Goal: Transaction & Acquisition: Purchase product/service

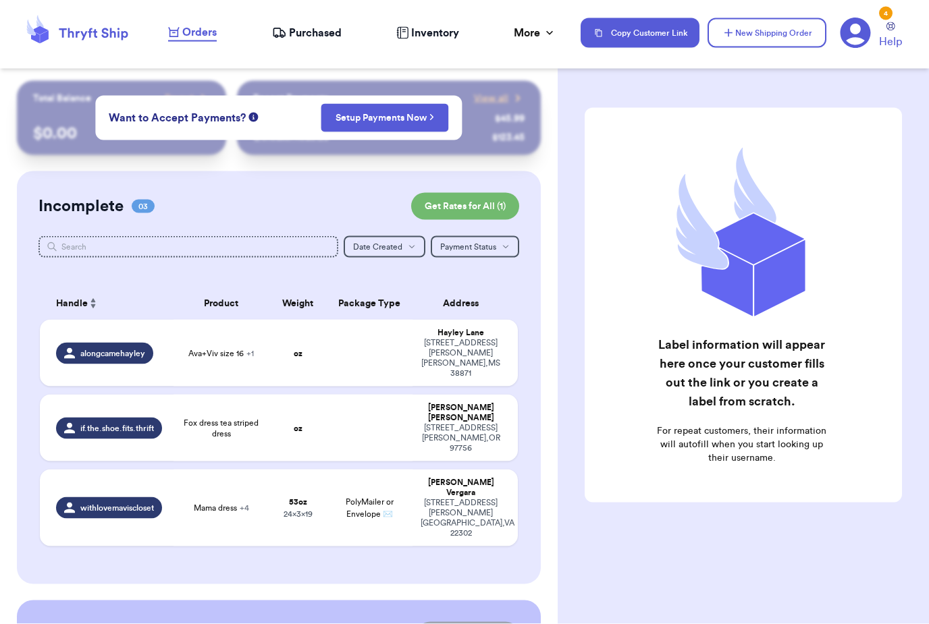
scroll to position [30, 0]
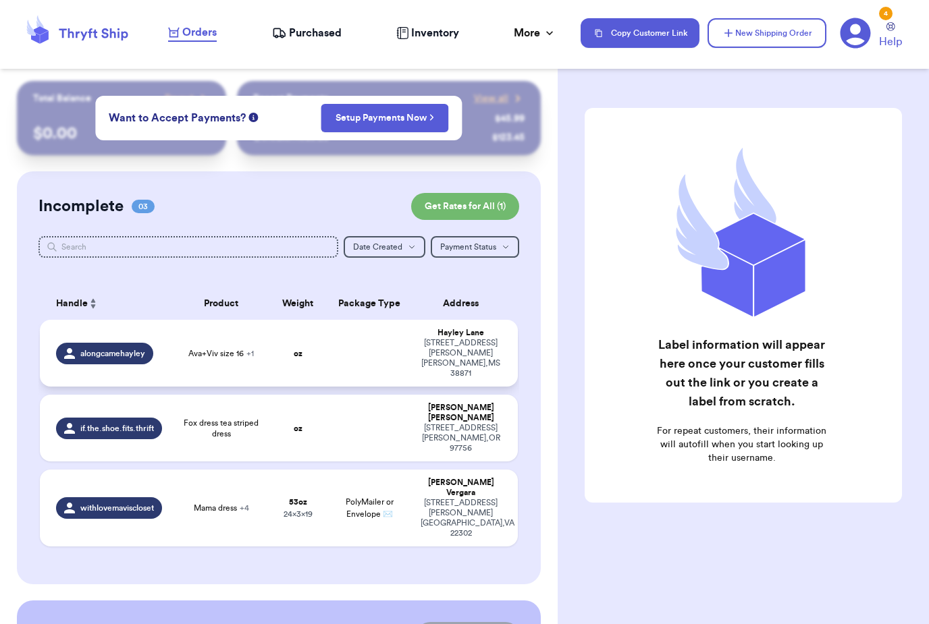
click at [107, 343] on div "alongcamehayley" at bounding box center [104, 354] width 97 height 22
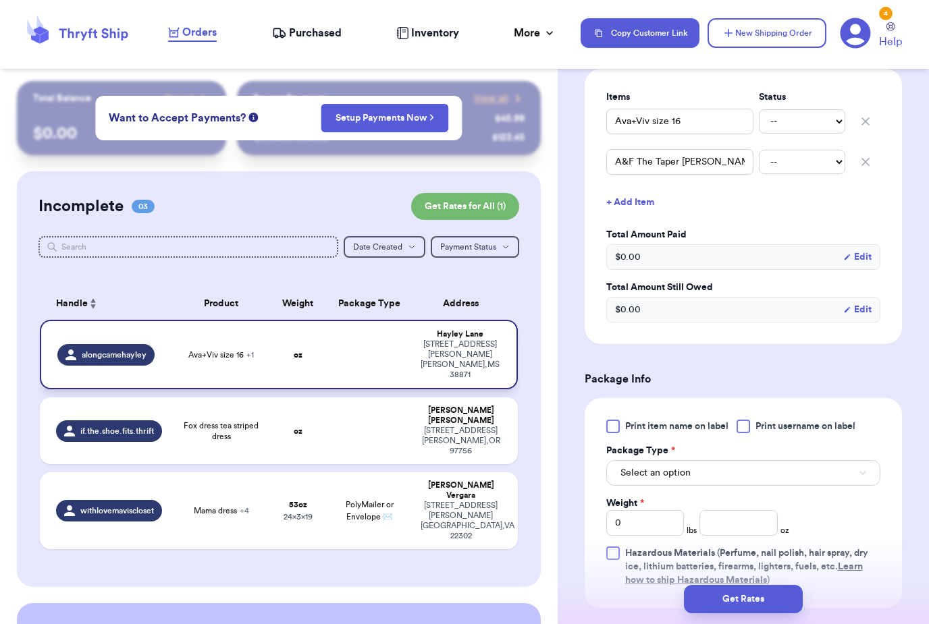
scroll to position [340, 0]
click at [693, 418] on span "Print item name on label" at bounding box center [676, 424] width 103 height 13
click at [0, 0] on input "Print item name on label" at bounding box center [0, 0] width 0 height 0
click at [792, 418] on span "Print username on label" at bounding box center [805, 424] width 100 height 13
click at [0, 0] on input "Print username on label" at bounding box center [0, 0] width 0 height 0
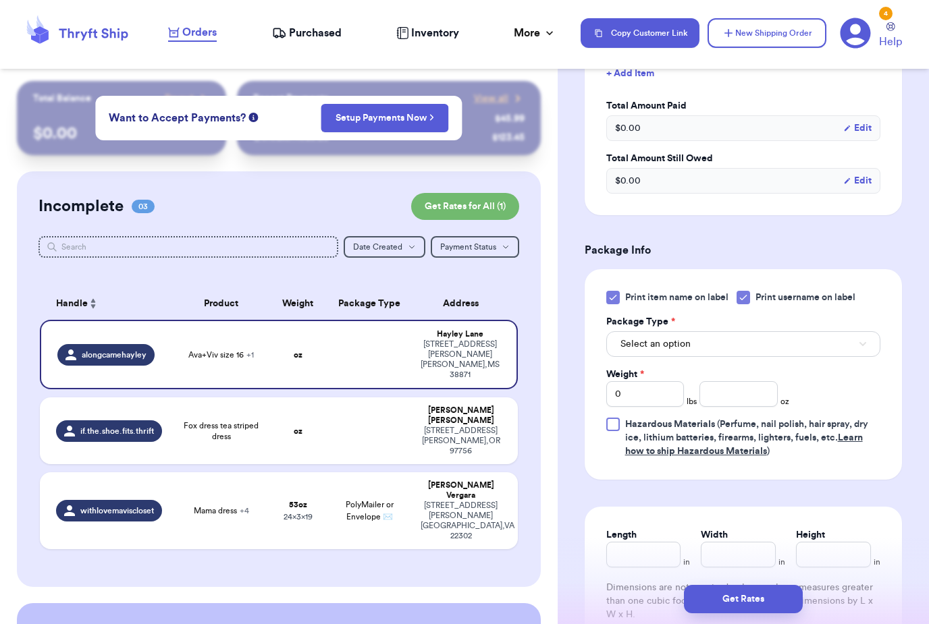
scroll to position [469, 0]
click at [790, 331] on button "Select an option" at bounding box center [743, 343] width 274 height 26
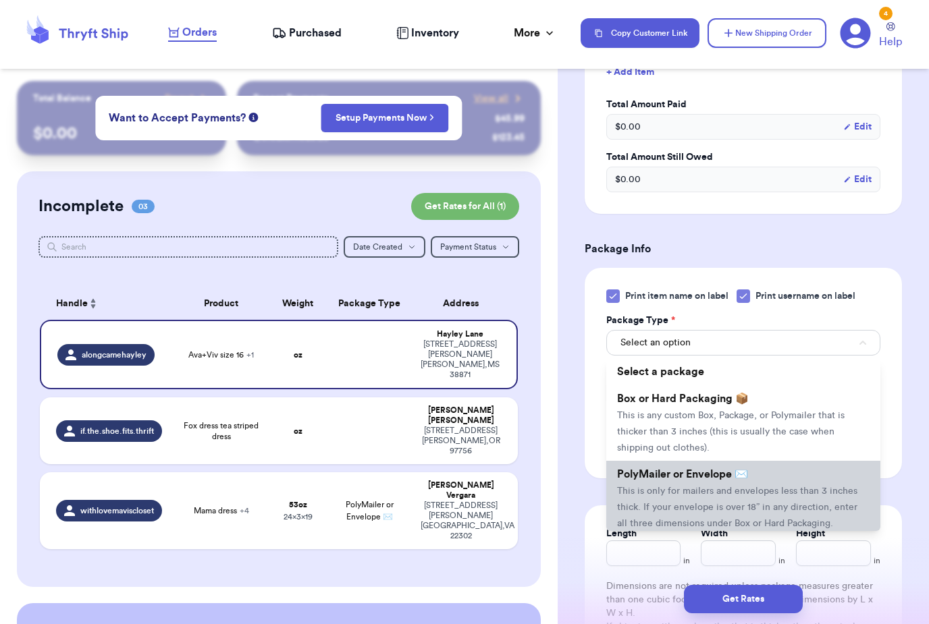
click at [720, 481] on li "PolyMailer or Envelope ✉️ This is only for mailers and envelopes less than 3 in…" at bounding box center [743, 499] width 274 height 76
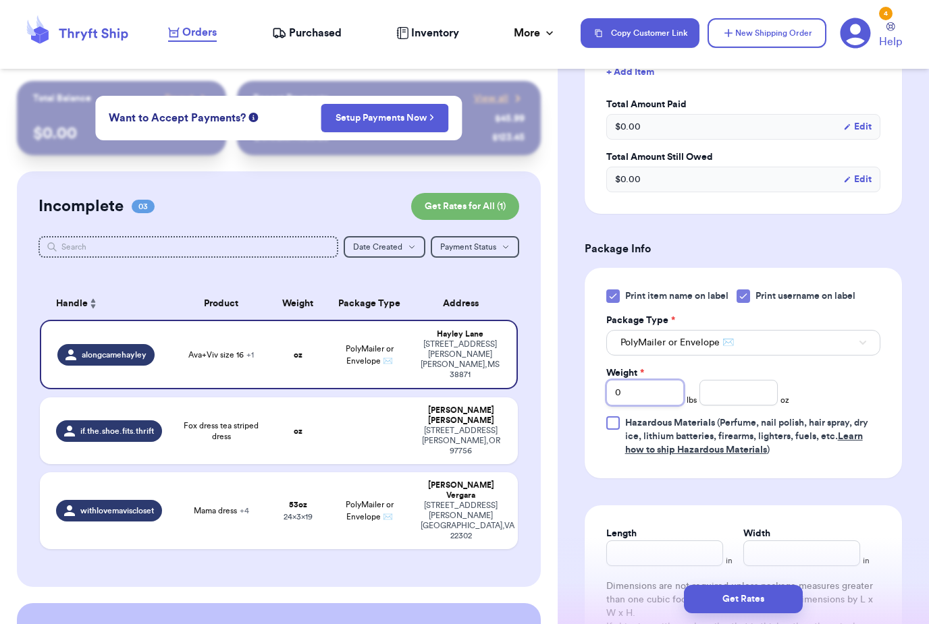
click at [659, 385] on input "0" at bounding box center [645, 393] width 78 height 26
type input "3"
click at [733, 388] on input "number" at bounding box center [738, 393] width 78 height 26
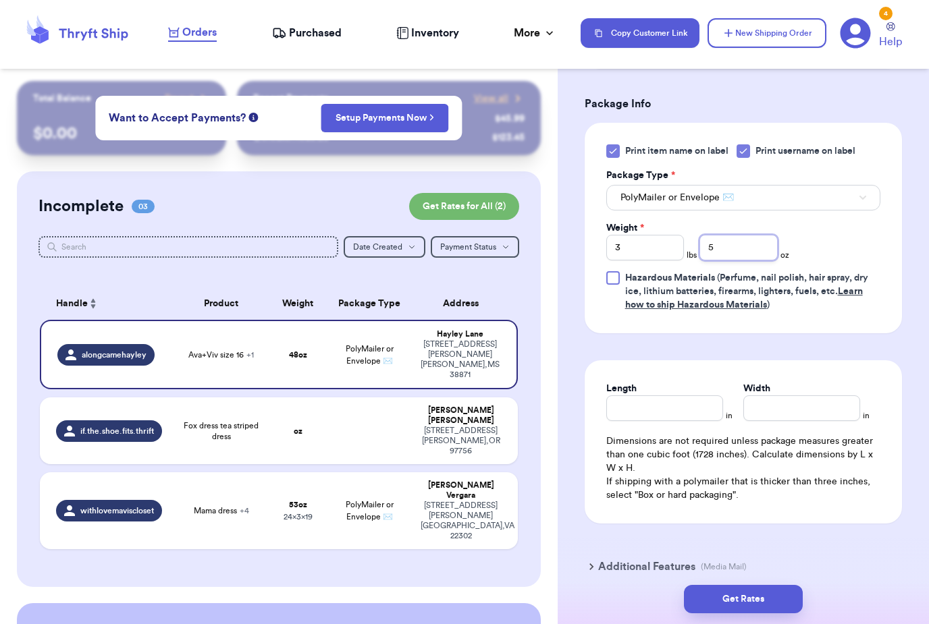
scroll to position [649, 0]
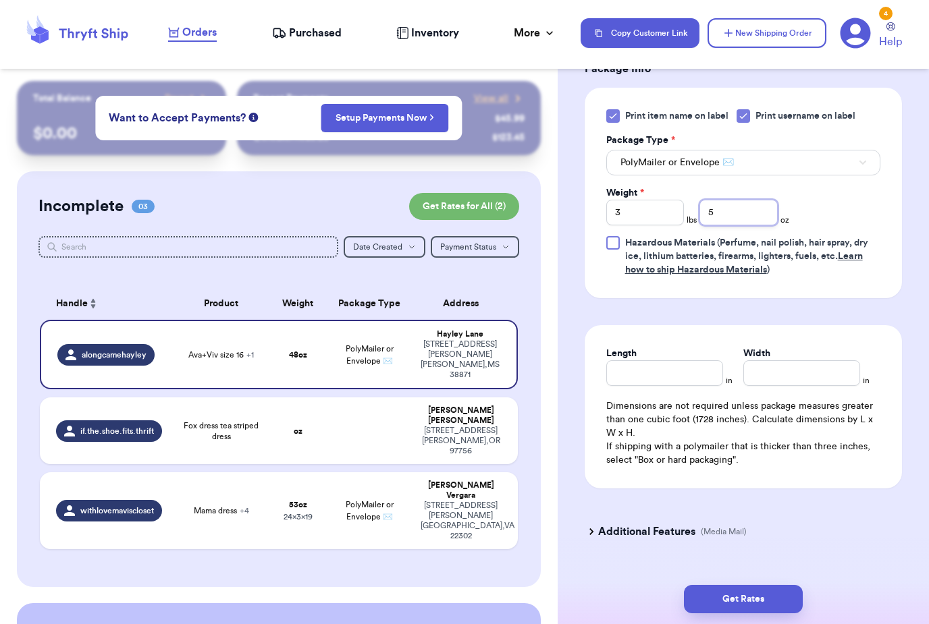
type input "5"
click at [684, 360] on input "Length" at bounding box center [664, 373] width 117 height 26
type input "12"
click at [782, 362] on input "Width *" at bounding box center [801, 373] width 117 height 26
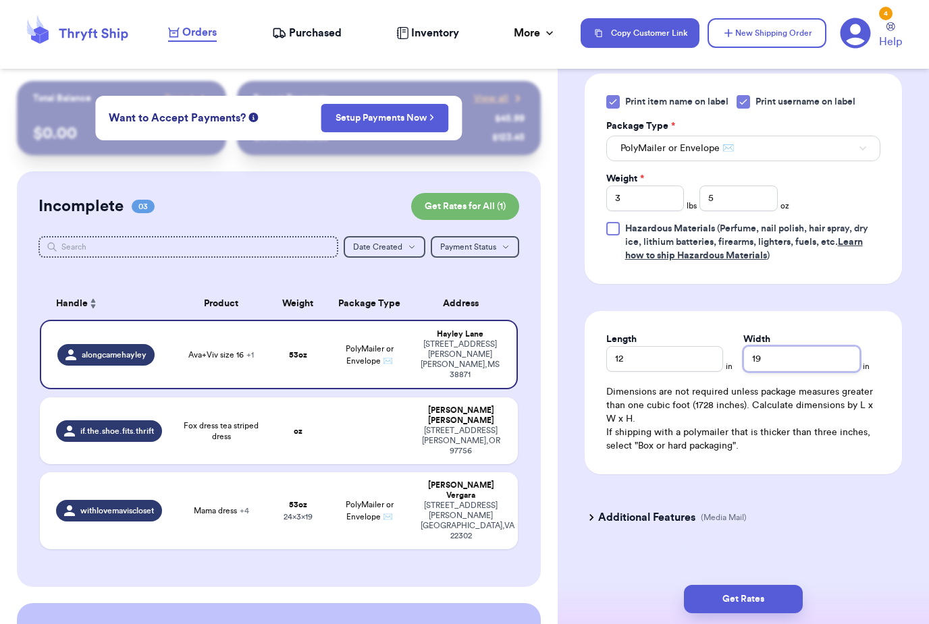
scroll to position [662, 0]
type input "19"
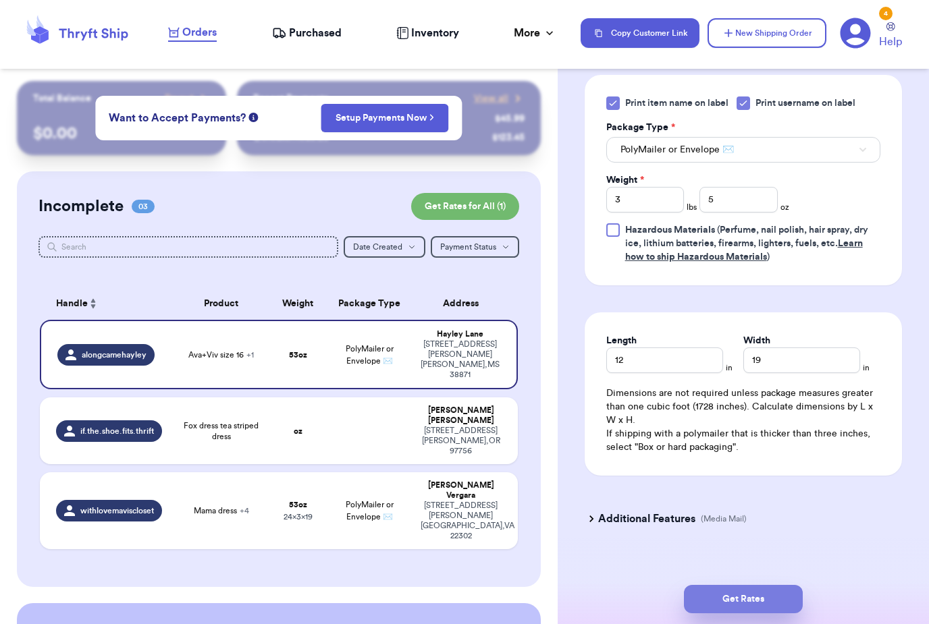
click at [778, 585] on button "Get Rates" at bounding box center [743, 599] width 119 height 28
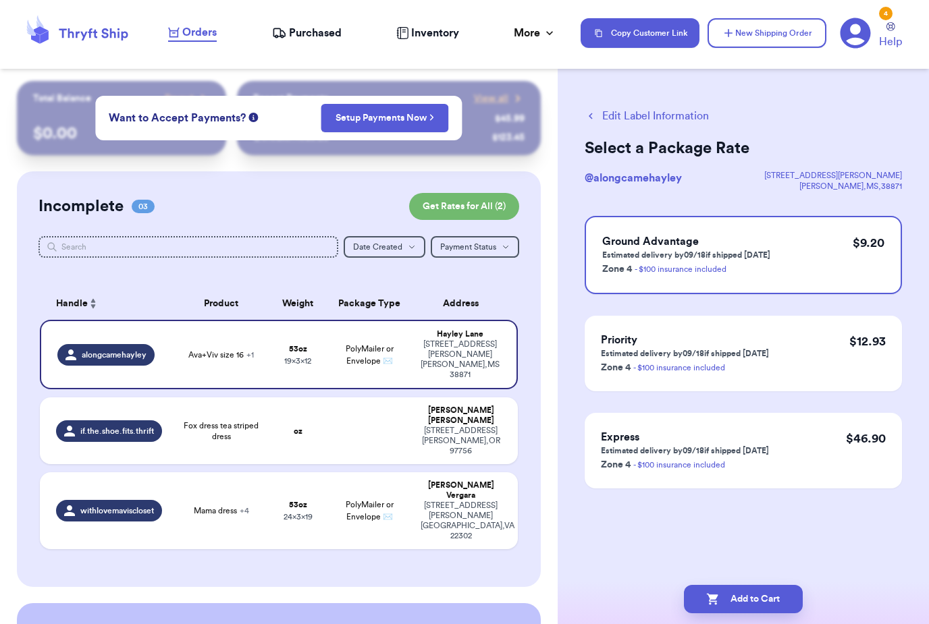
scroll to position [0, 0]
click at [145, 426] on span "if.the.shoe.fits.thrift" at bounding box center [117, 431] width 74 height 11
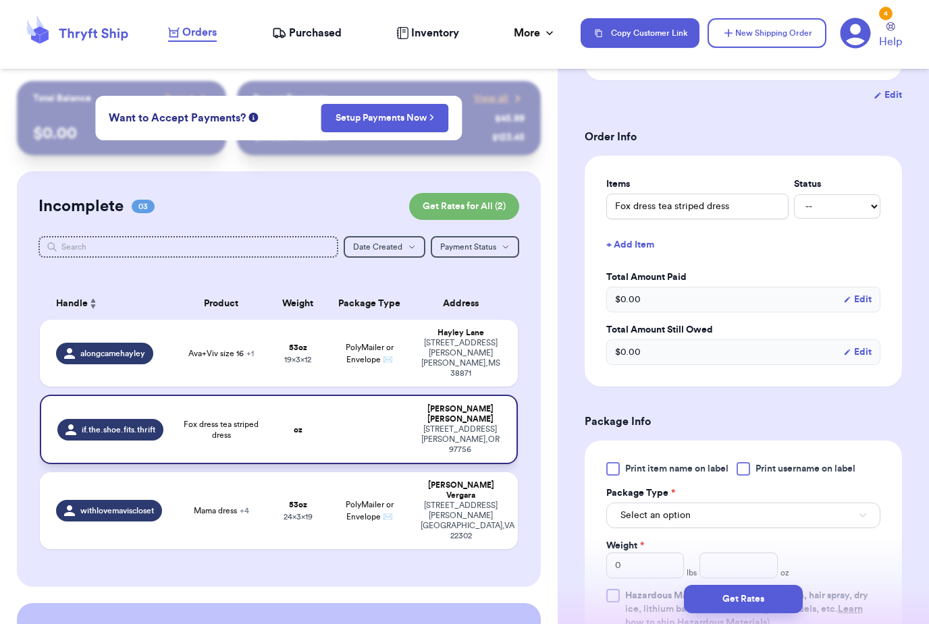
scroll to position [236, 0]
click at [864, 205] on select "-- Paid Owes" at bounding box center [837, 206] width 86 height 24
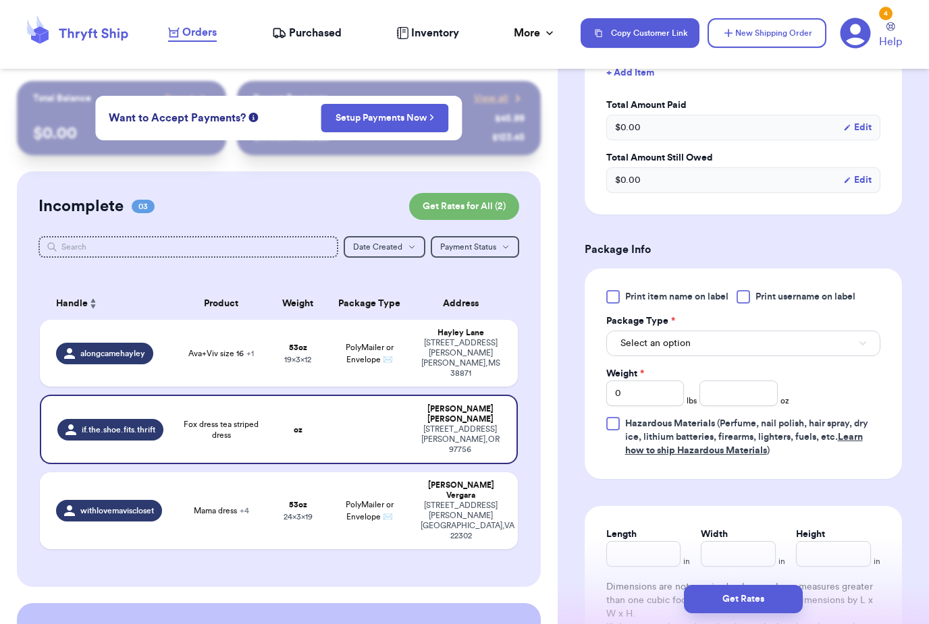
scroll to position [411, 0]
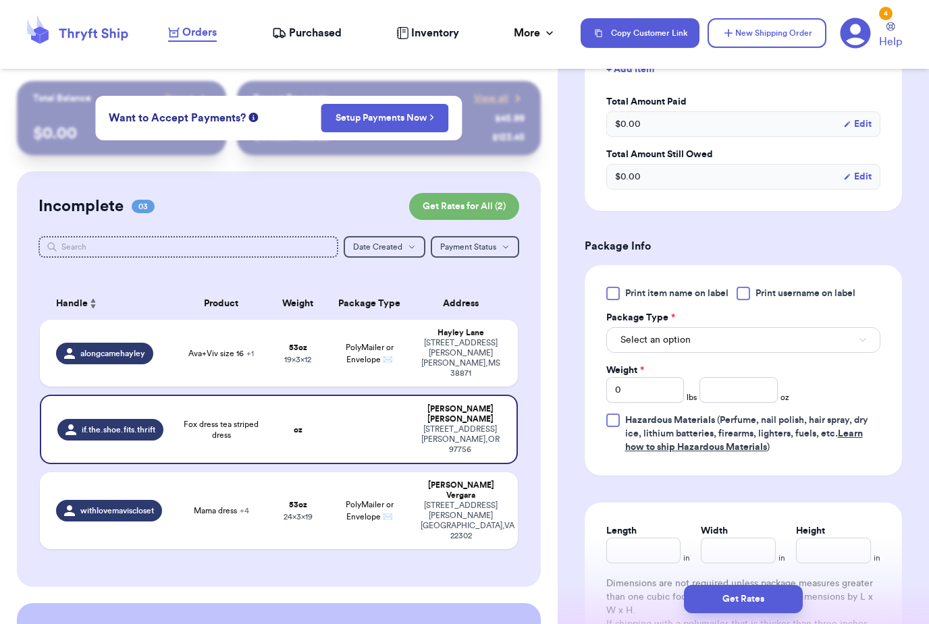
click at [691, 298] on span "Print item name on label" at bounding box center [676, 293] width 103 height 13
click at [0, 0] on input "Print item name on label" at bounding box center [0, 0] width 0 height 0
click at [815, 292] on span "Print username on label" at bounding box center [805, 293] width 100 height 13
click at [0, 0] on input "Print username on label" at bounding box center [0, 0] width 0 height 0
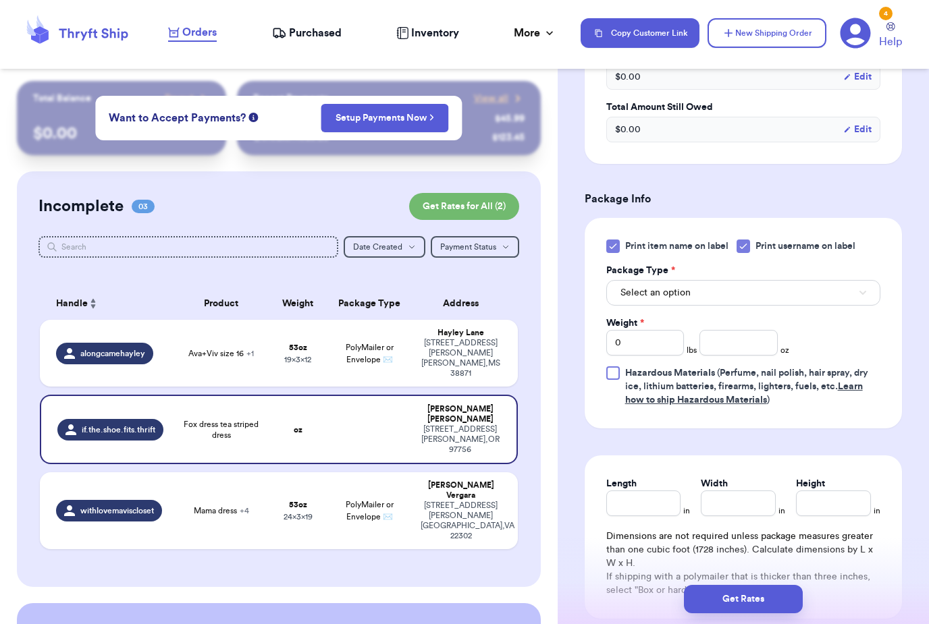
scroll to position [474, 0]
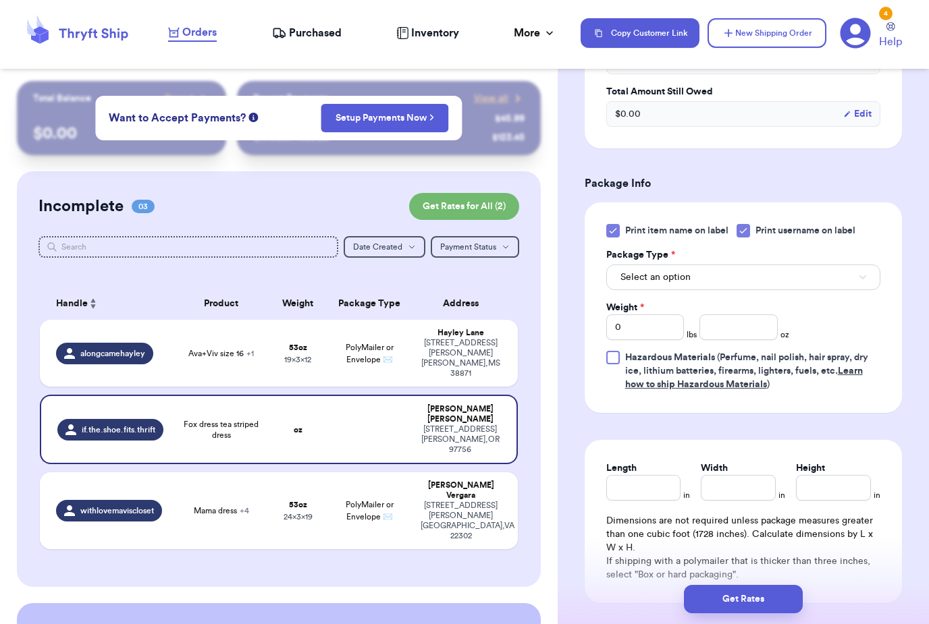
click at [739, 280] on button "Select an option" at bounding box center [743, 278] width 274 height 26
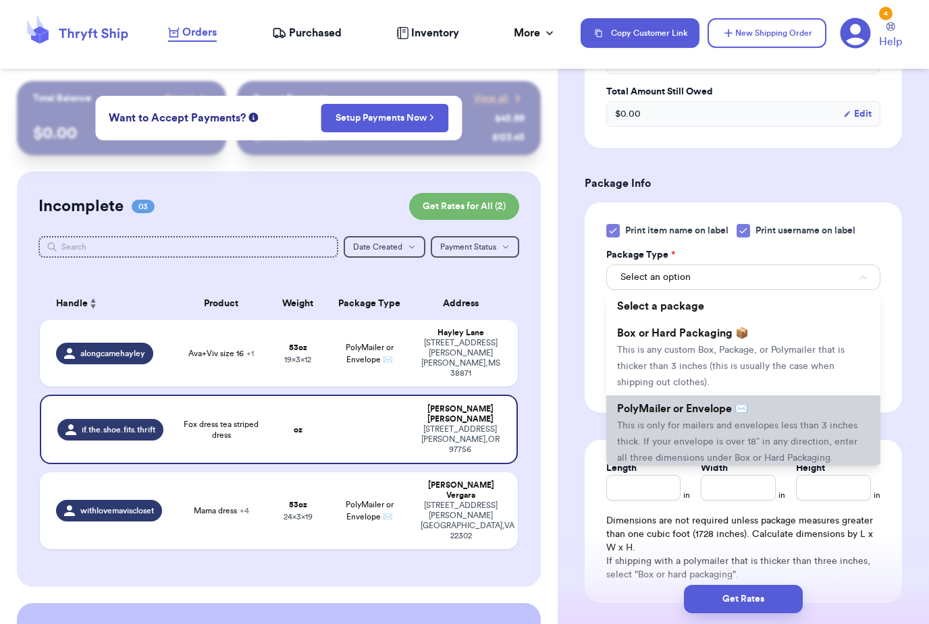
click at [708, 439] on span "This is only for mailers and envelopes less than 3 inches thick. If your envelo…" at bounding box center [737, 442] width 240 height 42
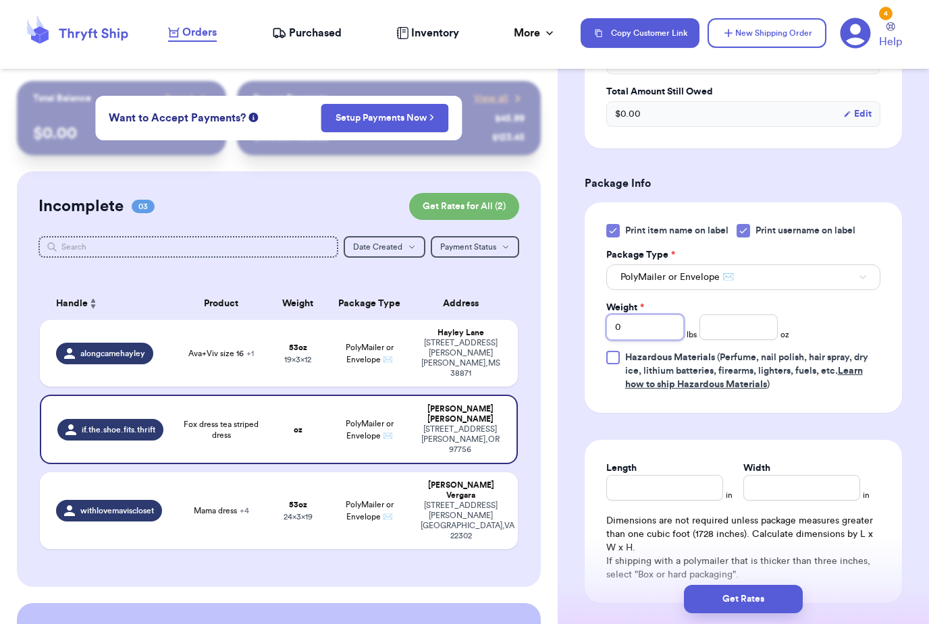
click at [658, 335] on input "0" at bounding box center [645, 328] width 78 height 26
type input "0"
click at [742, 335] on input "number" at bounding box center [738, 328] width 78 height 26
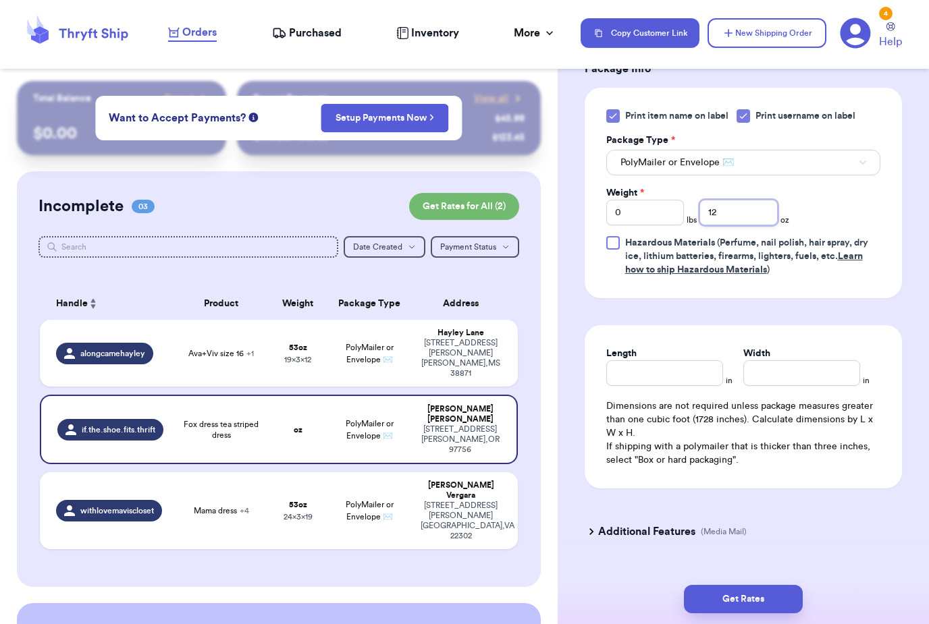
scroll to position [583, 0]
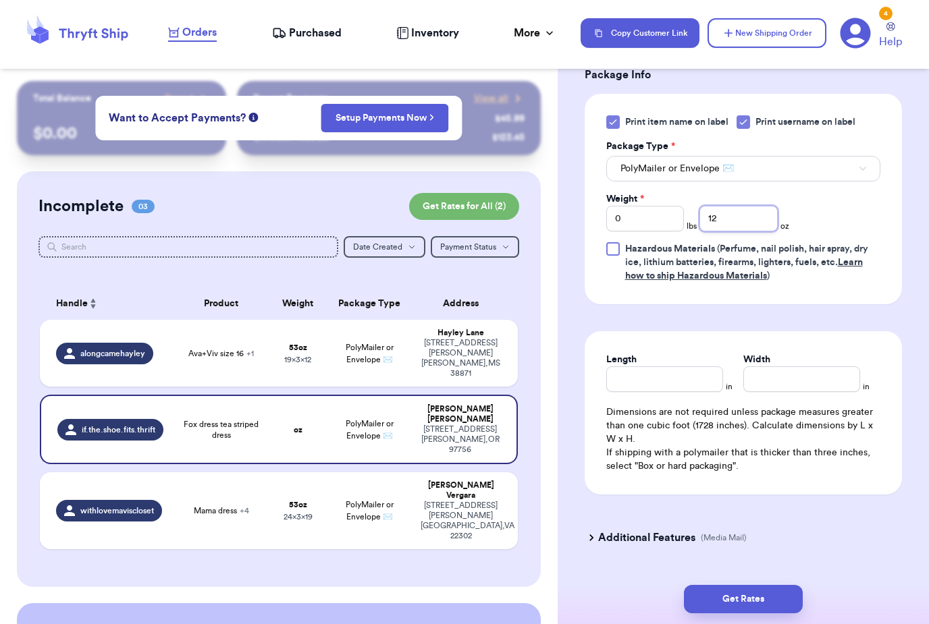
type input "12"
click at [688, 361] on div "Length" at bounding box center [664, 359] width 117 height 13
click at [678, 377] on input "Length" at bounding box center [664, 380] width 117 height 26
type input "9"
click at [786, 381] on input "Width *" at bounding box center [801, 380] width 117 height 26
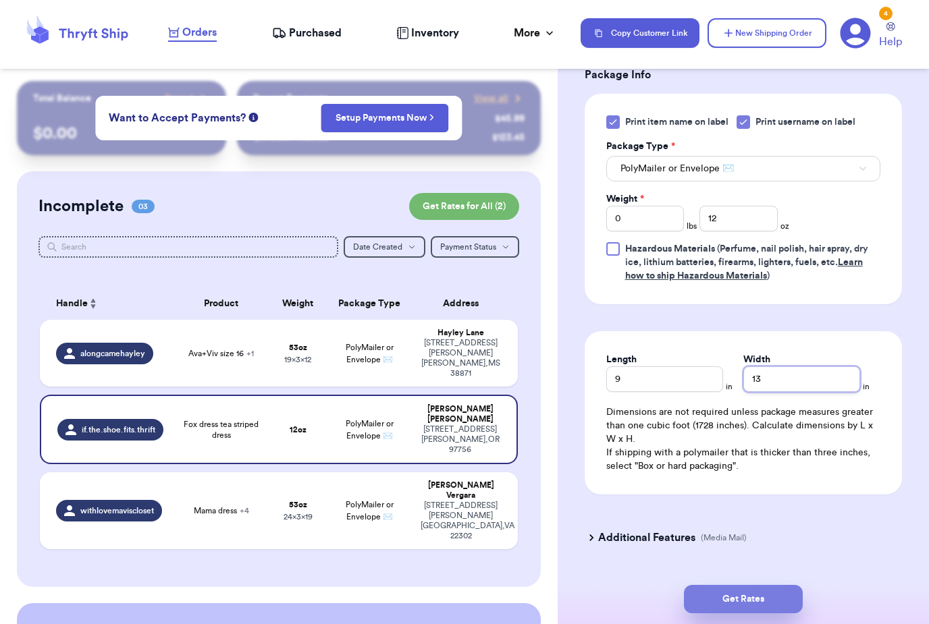
type input "13"
click at [773, 585] on button "Get Rates" at bounding box center [743, 599] width 119 height 28
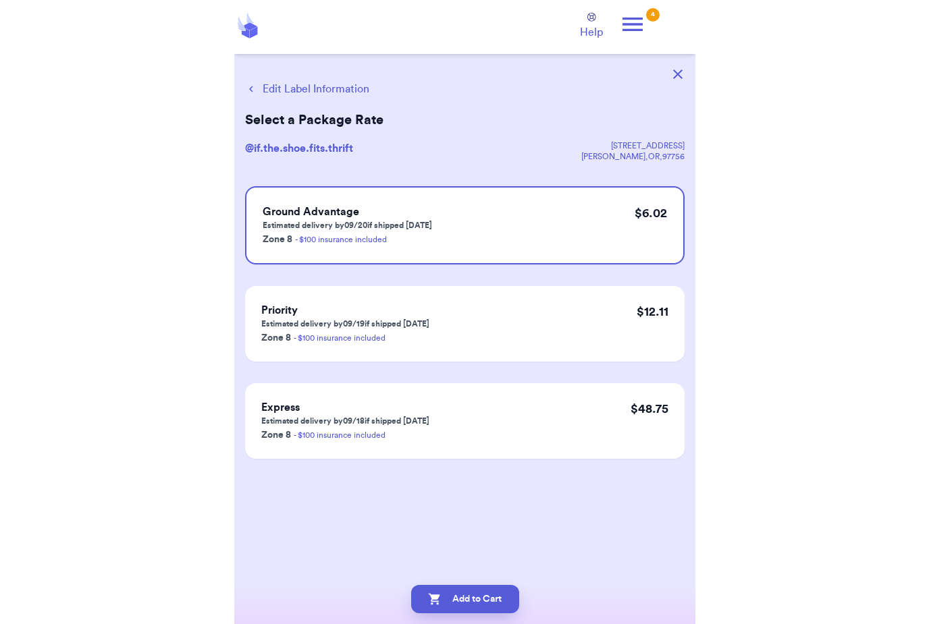
scroll to position [30, 0]
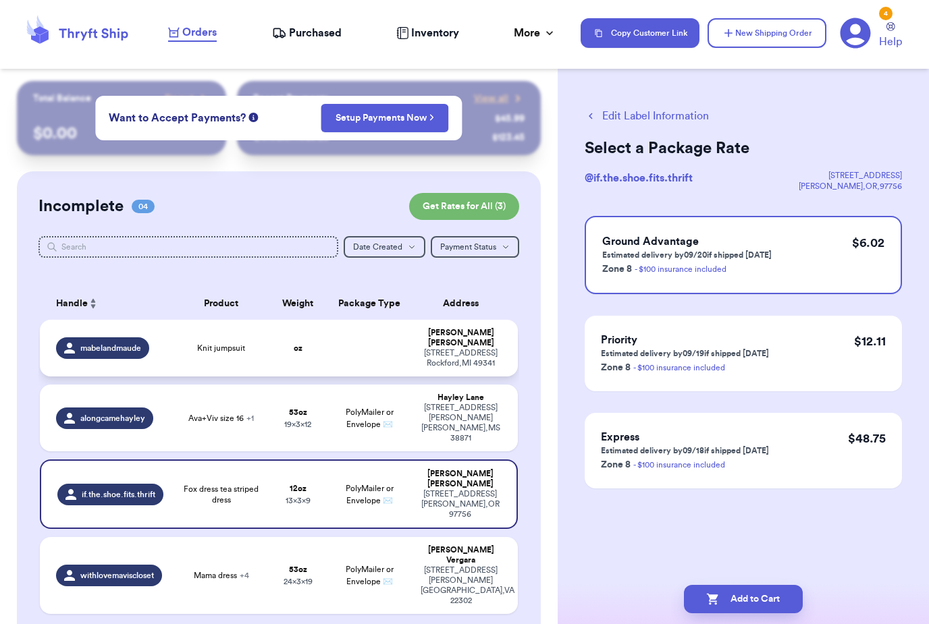
click at [448, 348] on div "[STREET_ADDRESS]" at bounding box center [461, 358] width 81 height 20
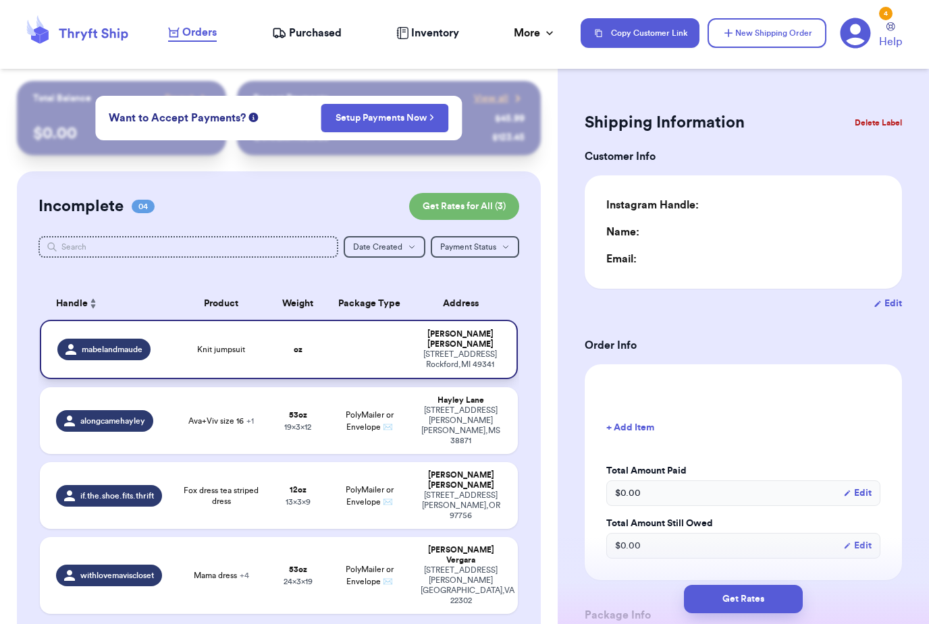
type input "0"
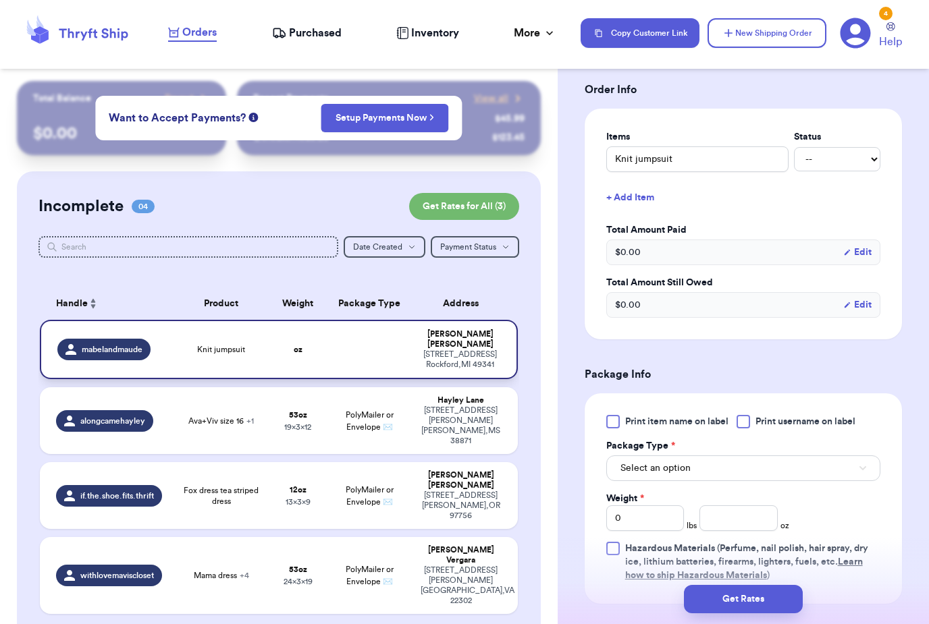
scroll to position [288, 0]
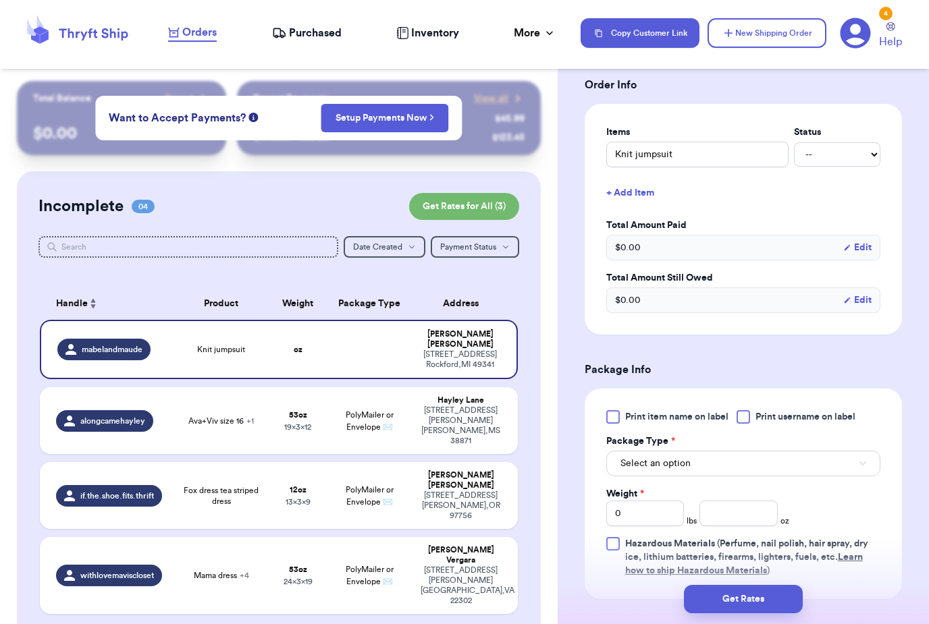
click at [707, 421] on span "Print item name on label" at bounding box center [676, 416] width 103 height 13
click at [0, 0] on input "Print item name on label" at bounding box center [0, 0] width 0 height 0
click at [792, 420] on span "Print username on label" at bounding box center [805, 416] width 100 height 13
click at [0, 0] on input "Print username on label" at bounding box center [0, 0] width 0 height 0
click at [734, 464] on button "Select an option" at bounding box center [743, 464] width 274 height 26
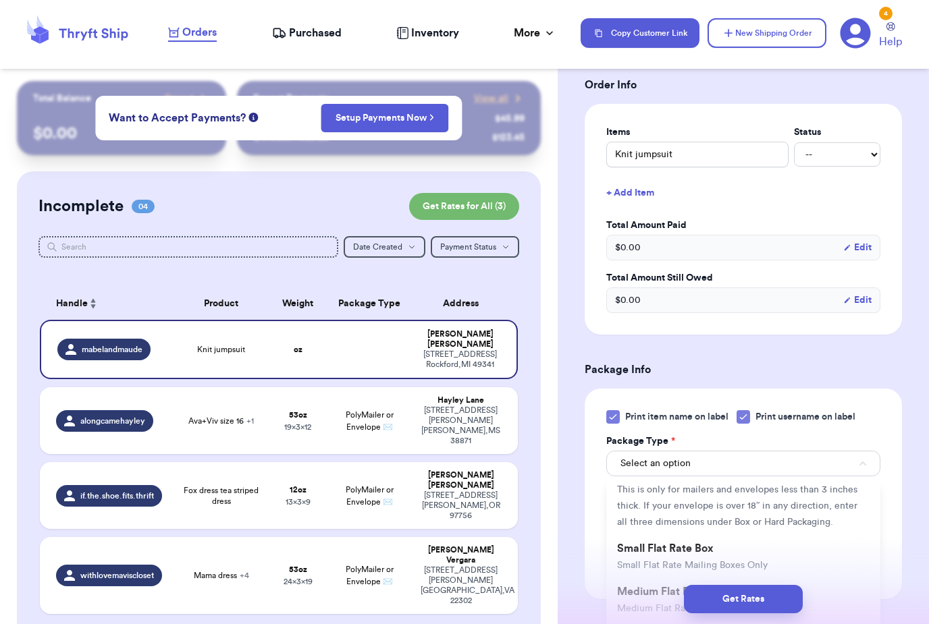
scroll to position [125, 0]
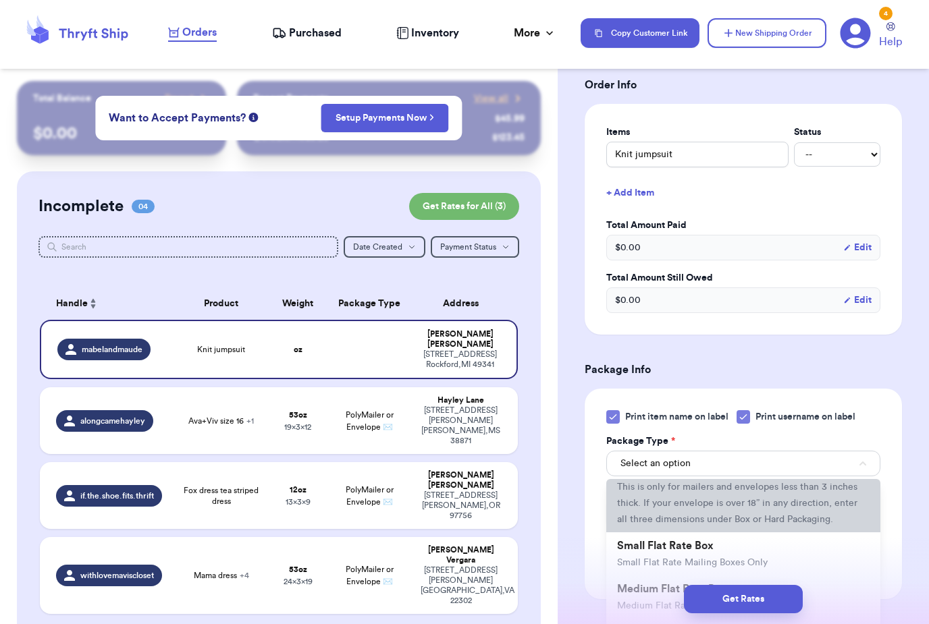
click at [714, 502] on span "This is only for mailers and envelopes less than 3 inches thick. If your envelo…" at bounding box center [737, 504] width 240 height 42
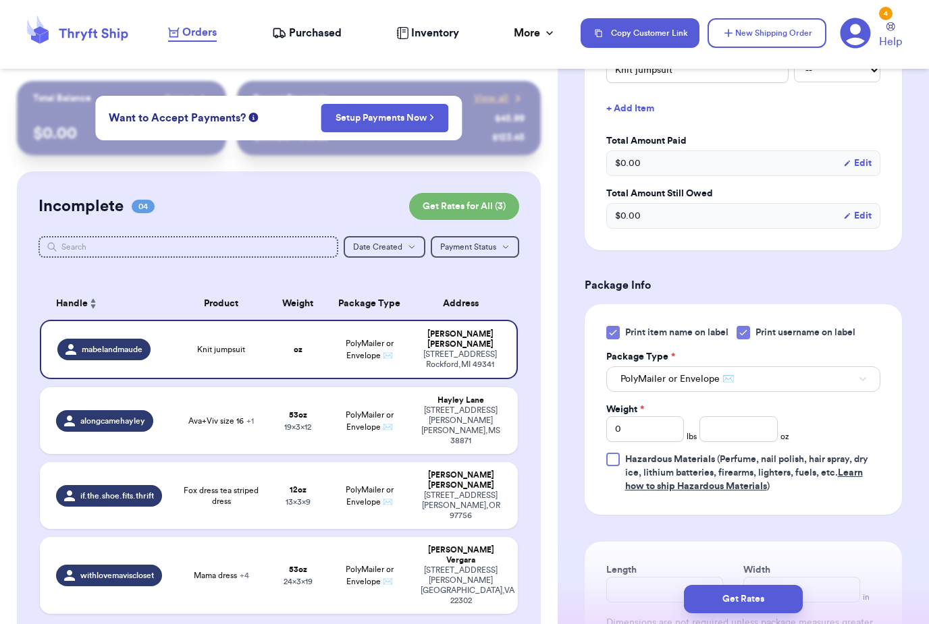
scroll to position [458, 0]
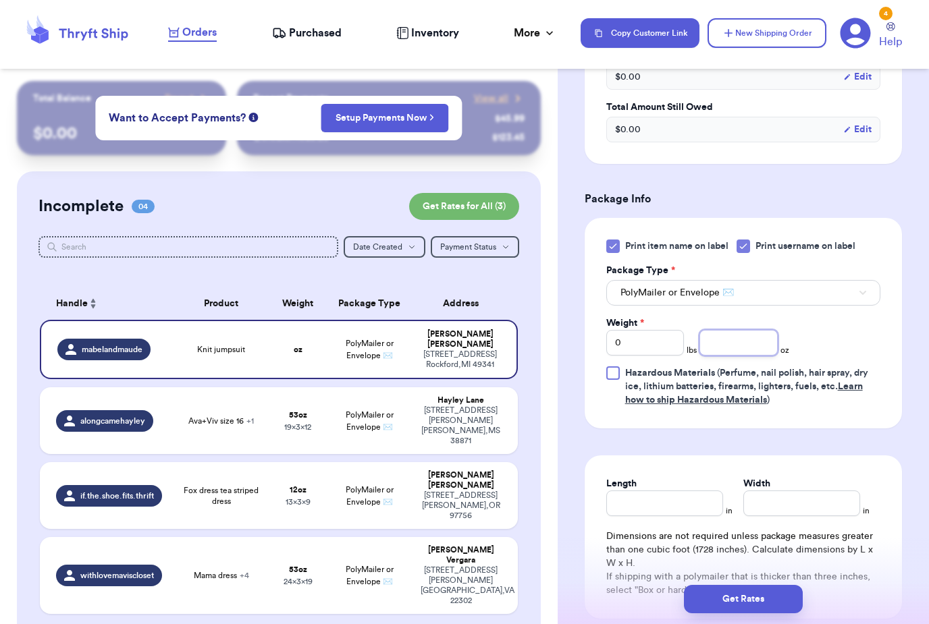
click at [722, 353] on input "number" at bounding box center [738, 343] width 78 height 26
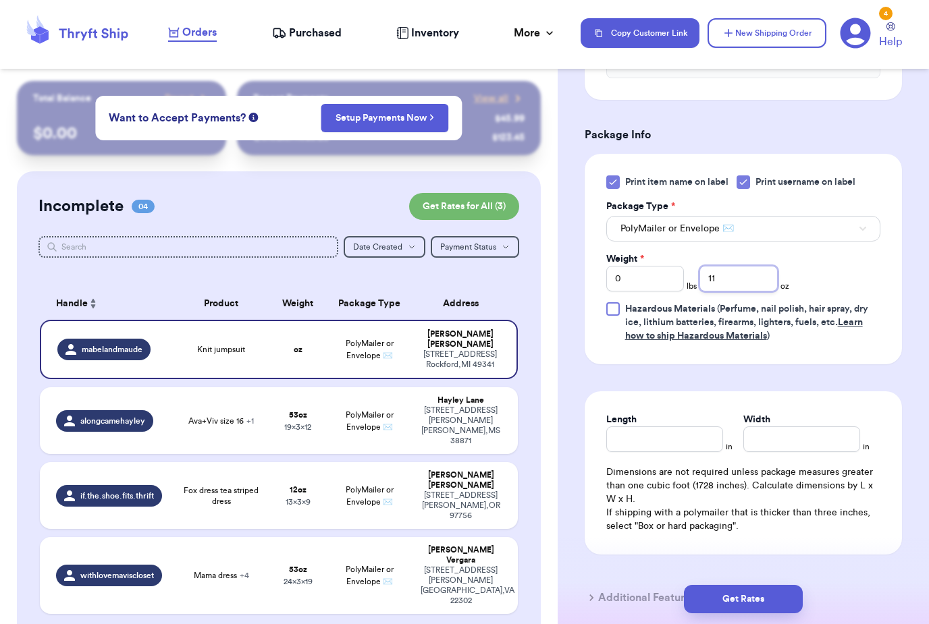
scroll to position [551, 0]
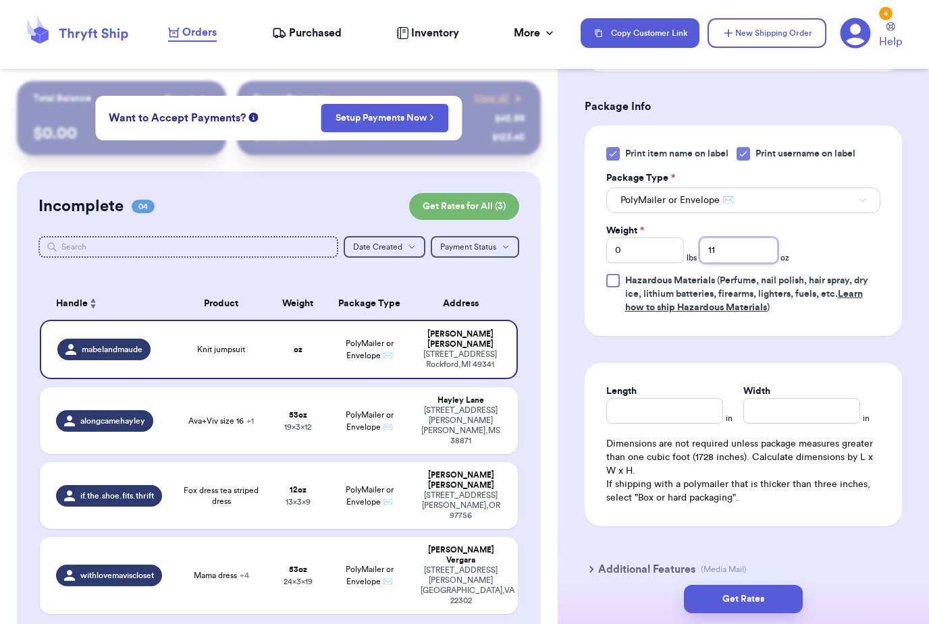
type input "11"
click at [712, 416] on input "Length" at bounding box center [664, 411] width 117 height 26
type input "9"
click at [810, 404] on input "Width *" at bounding box center [801, 411] width 117 height 26
type input "13"
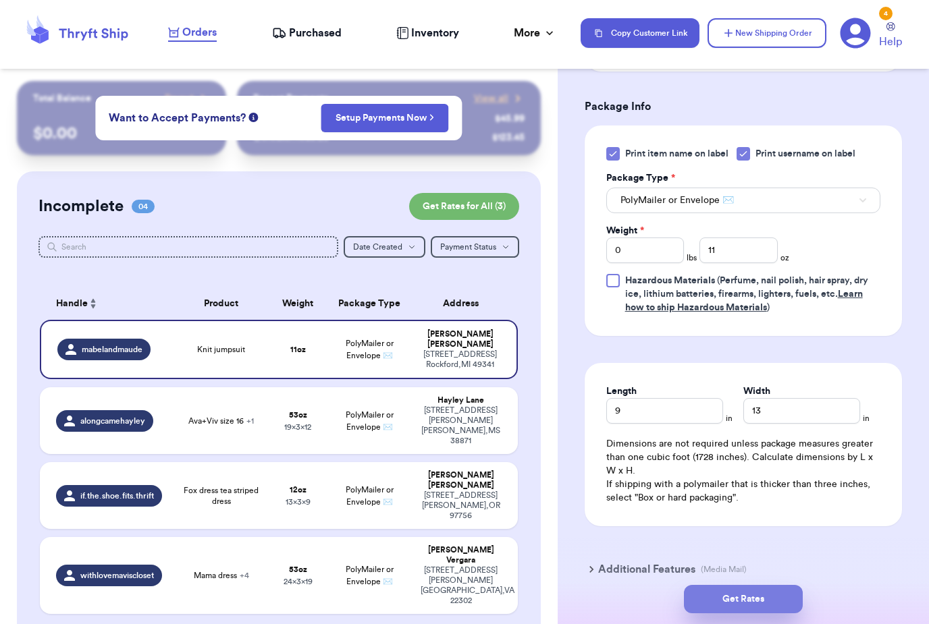
click at [779, 585] on button "Get Rates" at bounding box center [743, 599] width 119 height 28
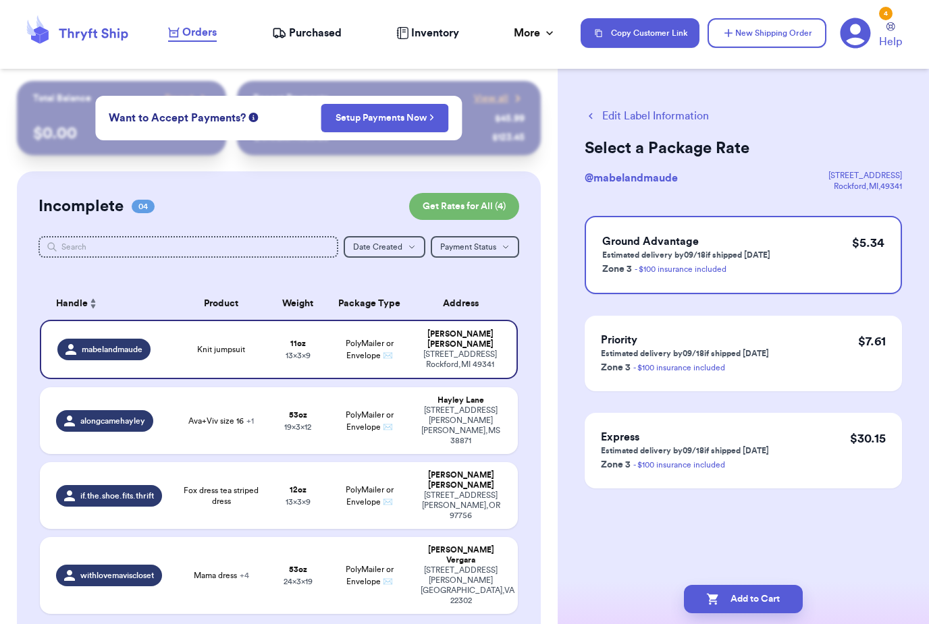
scroll to position [0, 0]
click at [763, 585] on button "Add to Cart" at bounding box center [743, 599] width 119 height 28
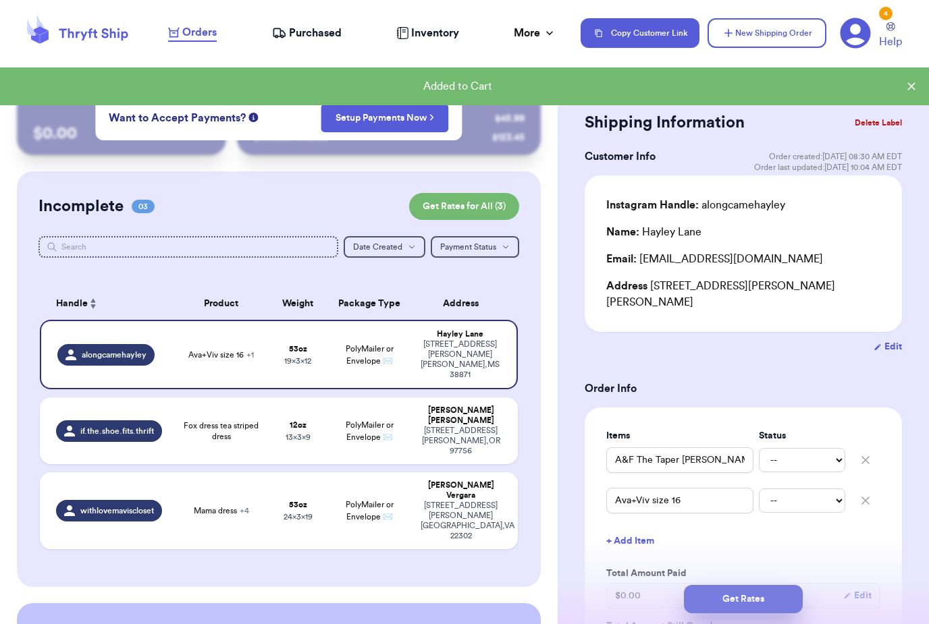
click at [754, 589] on button "Get Rates" at bounding box center [743, 599] width 119 height 28
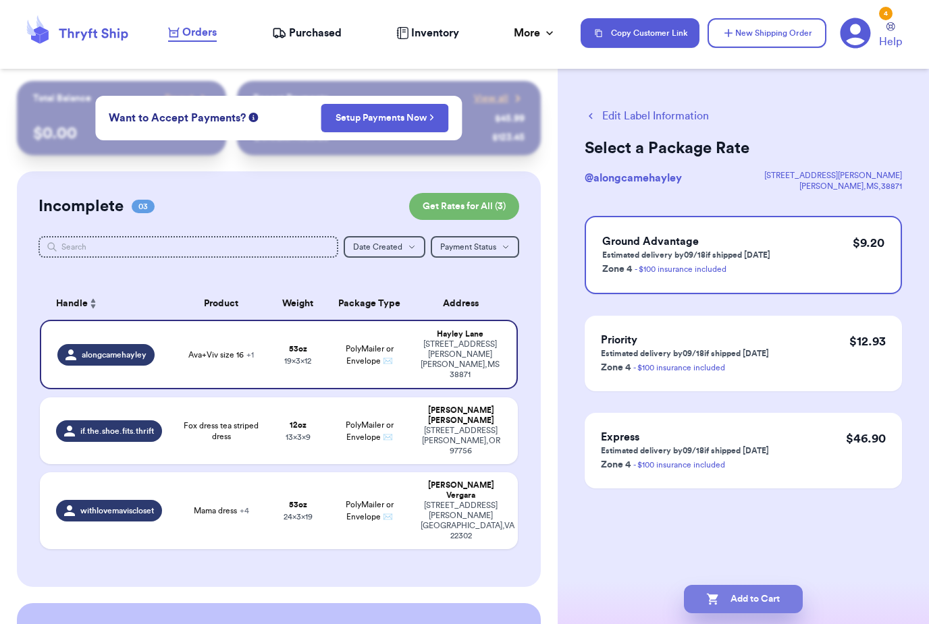
click at [757, 586] on button "Add to Cart" at bounding box center [743, 599] width 119 height 28
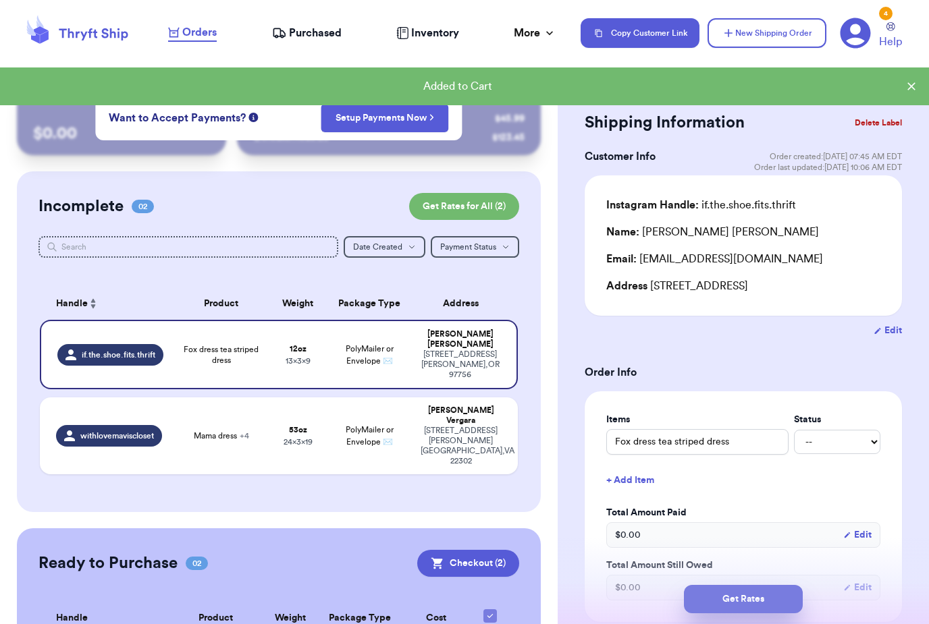
click at [746, 585] on button "Get Rates" at bounding box center [743, 599] width 119 height 28
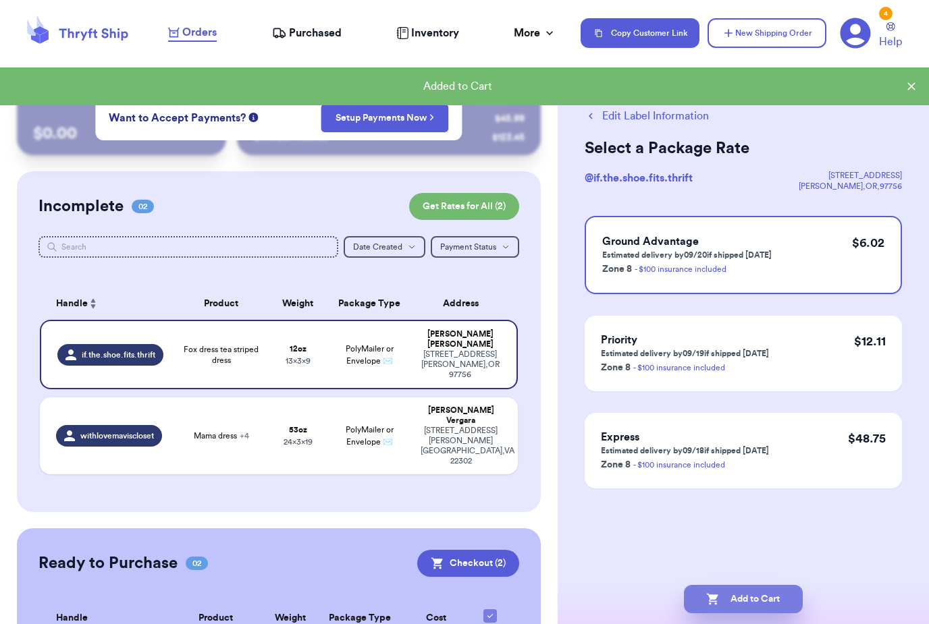
click at [753, 589] on button "Add to Cart" at bounding box center [743, 599] width 119 height 28
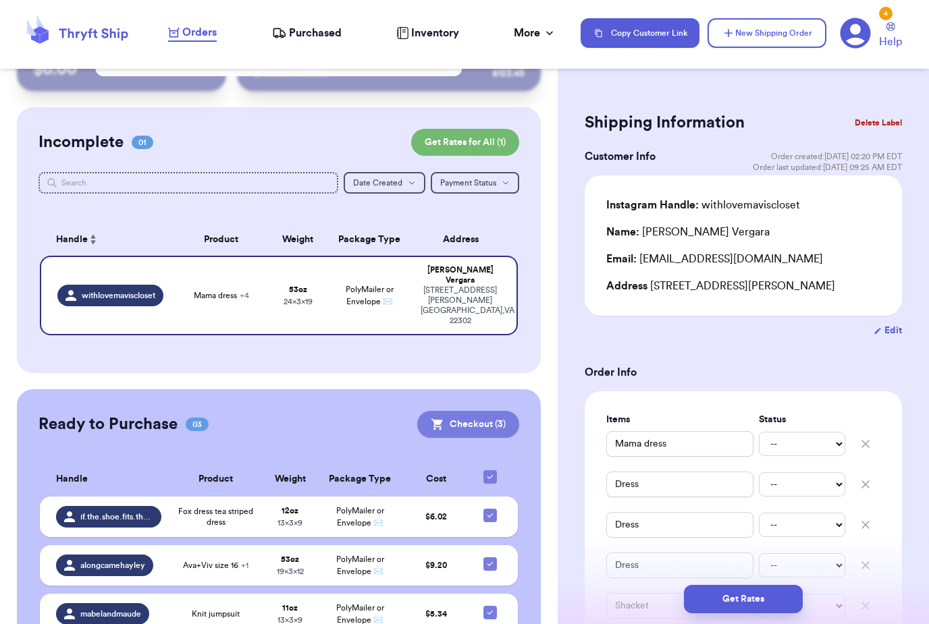
click at [473, 411] on button "Checkout ( 3 )" at bounding box center [468, 424] width 102 height 27
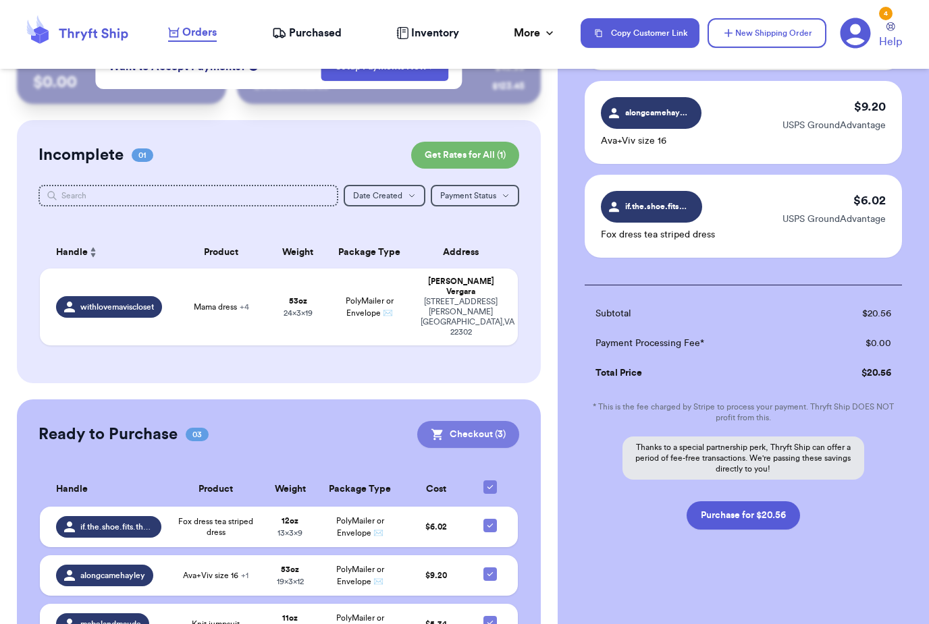
scroll to position [180, 0]
click at [767, 516] on button "Purchase for $20.56" at bounding box center [742, 516] width 113 height 28
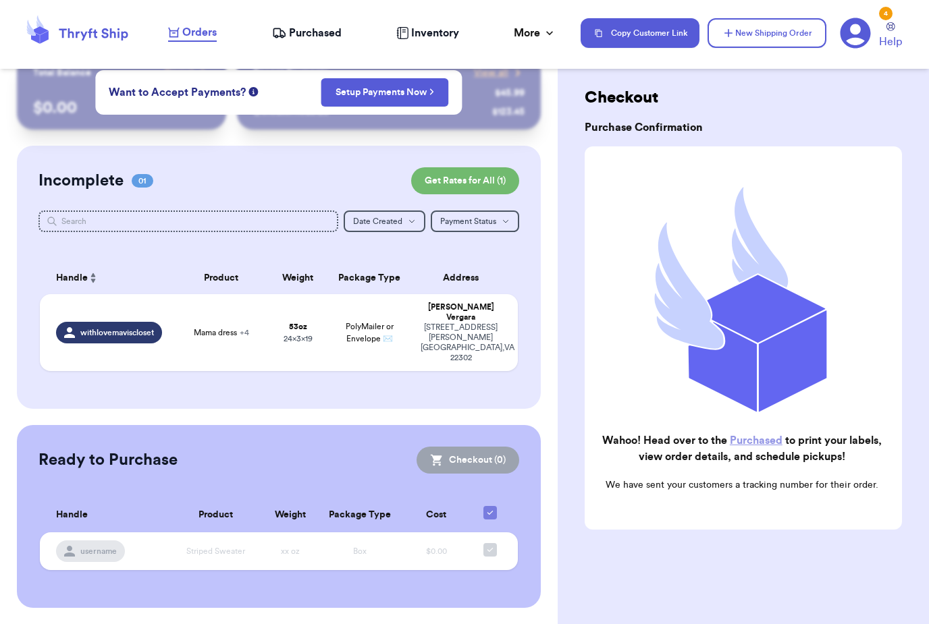
checkbox input "true"
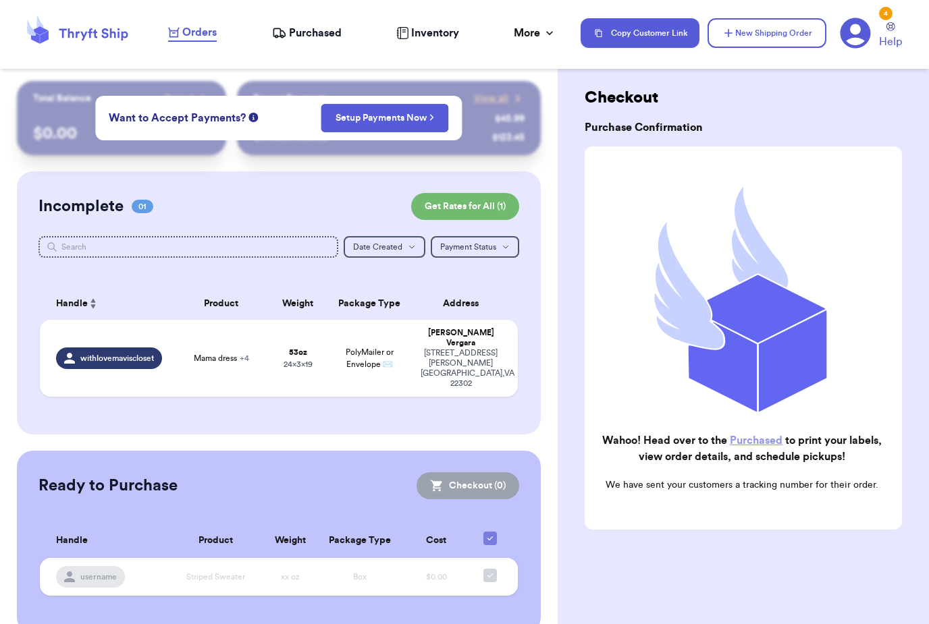
click at [757, 441] on link "Purchased" at bounding box center [756, 440] width 53 height 11
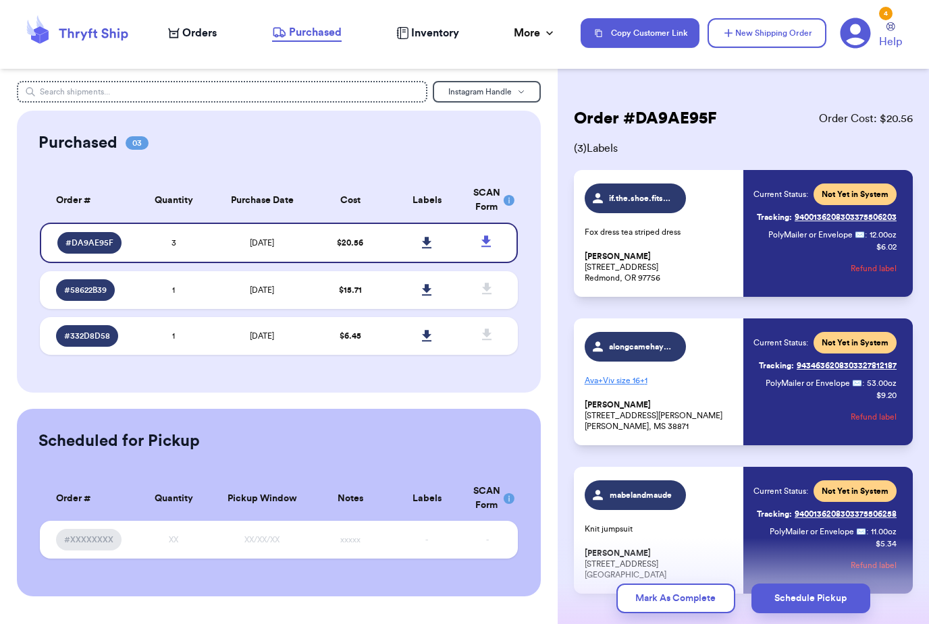
click at [855, 221] on link "Tracking: 9400136208303375506203" at bounding box center [827, 218] width 140 height 22
click at [795, 275] on div "Current Status: Not Yet in System Tracking: 9400136208303375506203 PolyMailer o…" at bounding box center [824, 234] width 143 height 100
click at [649, 196] on span "if.the.shoe.fits.thrift" at bounding box center [641, 198] width 64 height 11
click at [434, 228] on link at bounding box center [427, 243] width 30 height 30
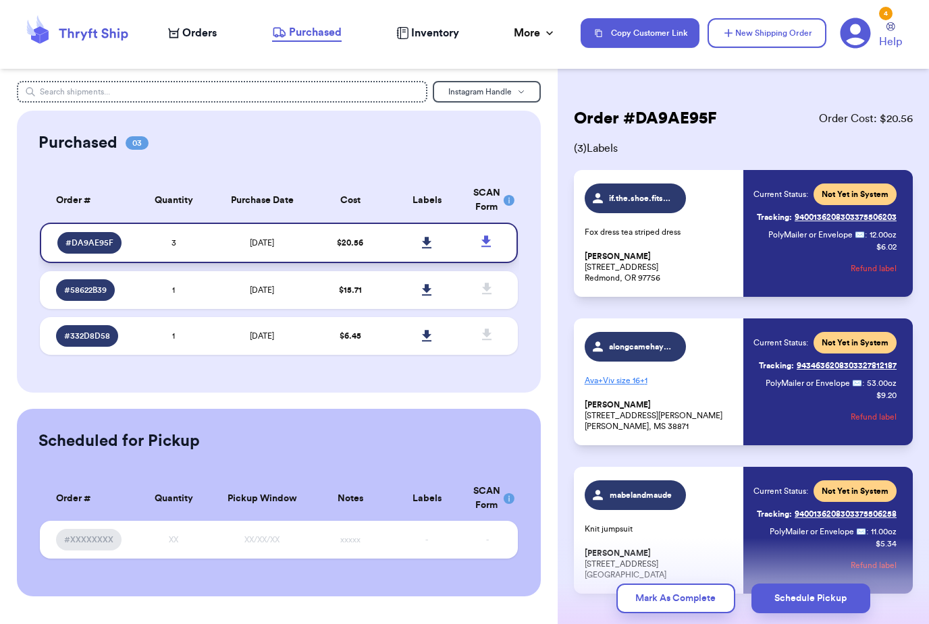
click at [428, 228] on link at bounding box center [427, 243] width 30 height 30
